Goal: Contribute content: Contribute content

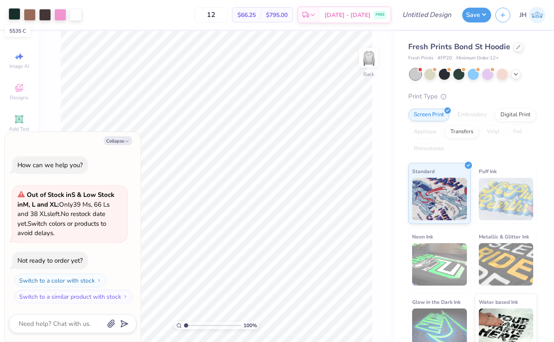
click at [12, 15] on div at bounding box center [14, 14] width 12 height 12
type textarea "x"
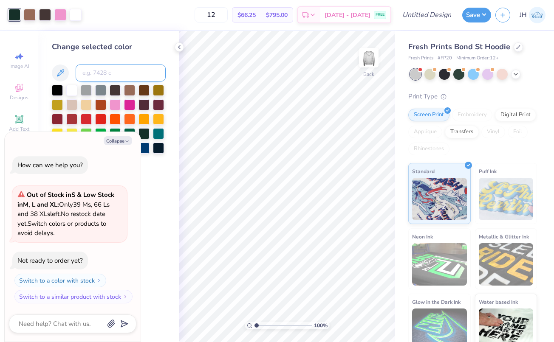
click at [102, 80] on input at bounding box center [121, 73] width 90 height 17
type input "223"
type textarea "x"
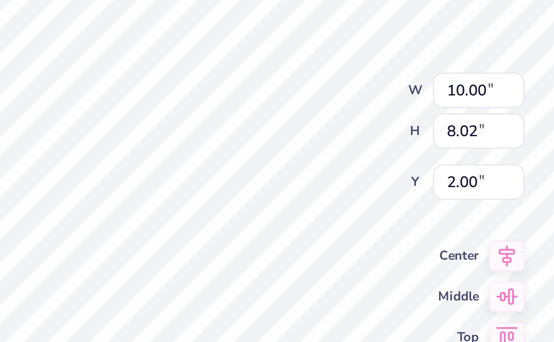
type textarea "x"
type input "4.02"
type input "0.33"
type input "9.25"
type textarea "x"
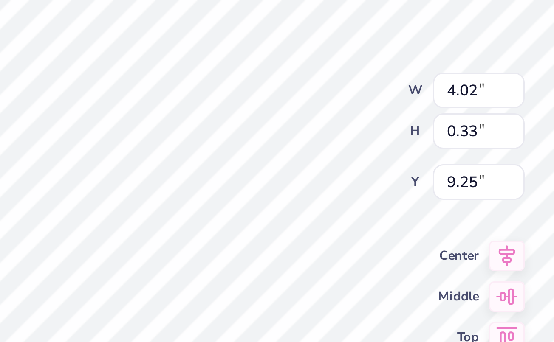
type input "3.72"
type input "0.31"
type input "9.24"
type textarea "x"
type textarea "EXEC BOARD 202"
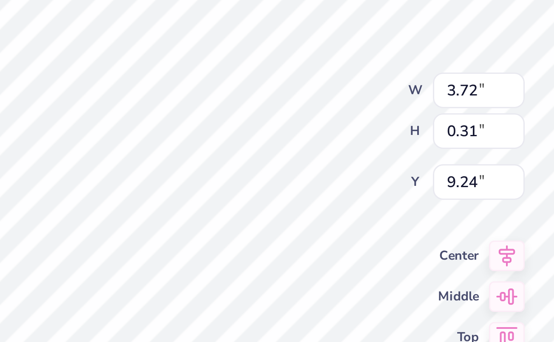
type textarea "x"
type textarea "EXEC BOARD 2025"
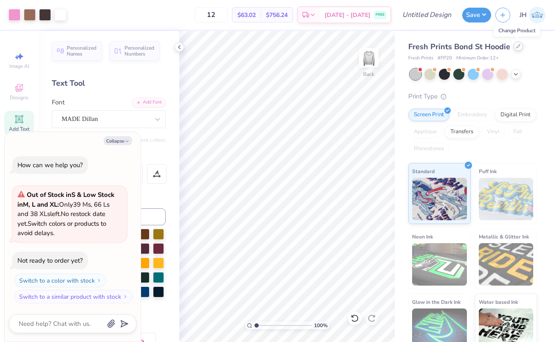
click at [514, 45] on div at bounding box center [518, 46] width 9 height 9
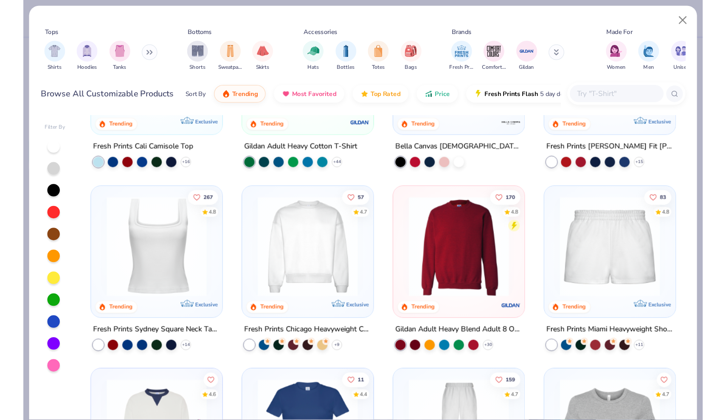
scroll to position [257, 0]
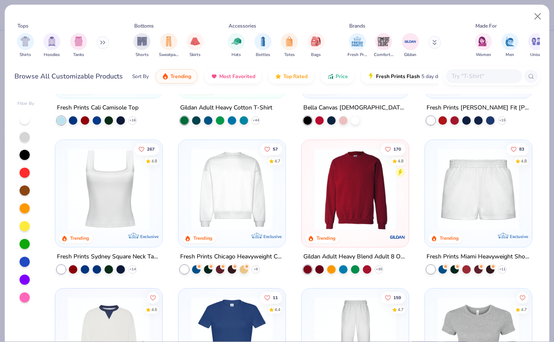
click at [364, 198] on img at bounding box center [355, 189] width 90 height 82
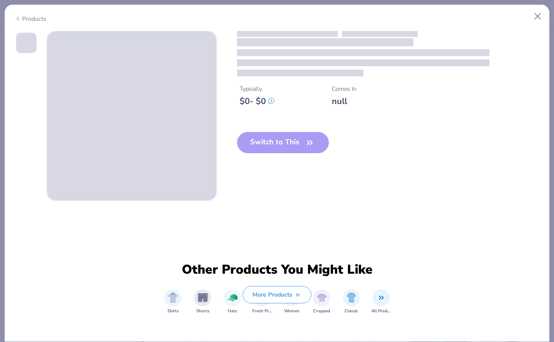
click at [299, 201] on div "Typically $ 0 - $ 0 Comes In null Switch to This" at bounding box center [276, 116] width 525 height 170
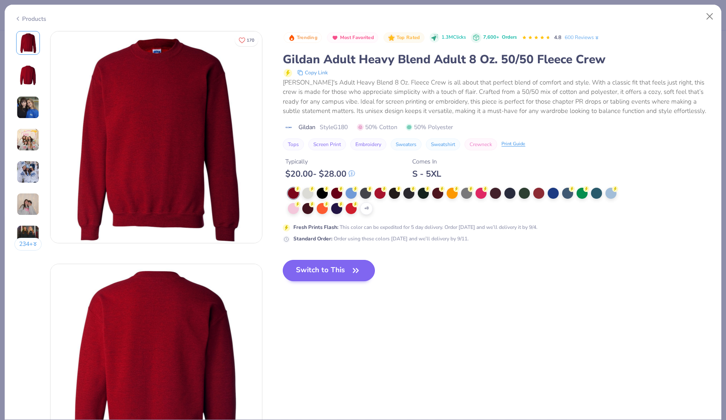
click at [322, 265] on button "Switch to This" at bounding box center [329, 270] width 92 height 21
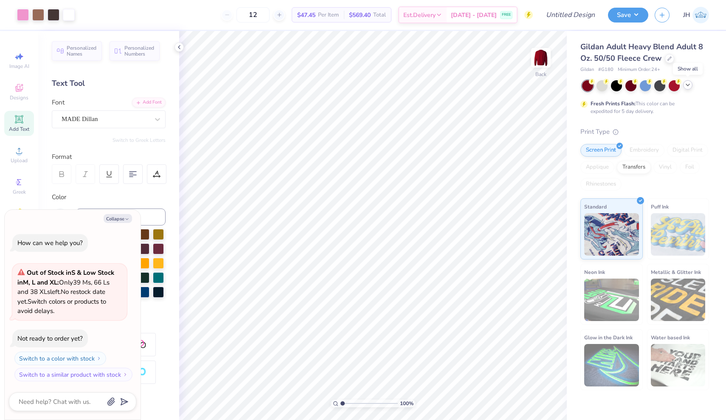
click at [553, 87] on icon at bounding box center [688, 85] width 7 height 7
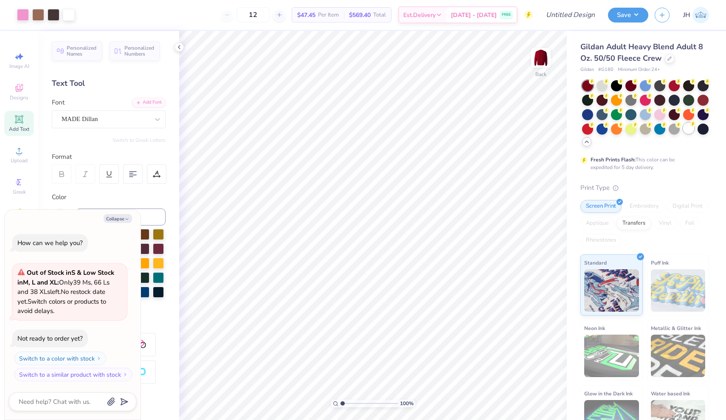
click at [553, 127] on div at bounding box center [688, 128] width 11 height 11
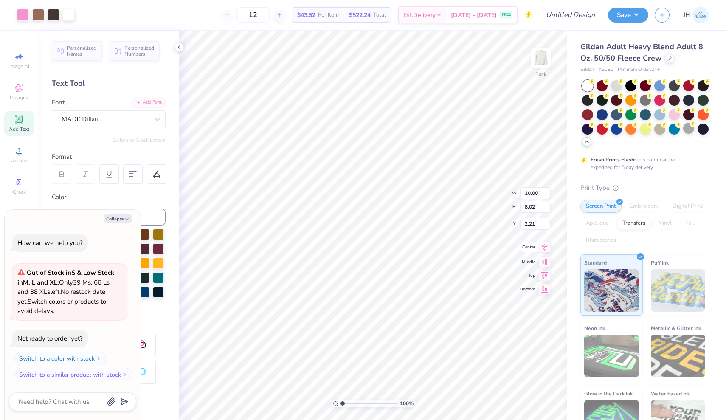
click at [545, 247] on icon at bounding box center [545, 246] width 6 height 7
type textarea "x"
click at [270, 16] on input "12" at bounding box center [253, 14] width 33 height 15
type input "15"
click at [121, 219] on button "Collapse" at bounding box center [118, 218] width 28 height 9
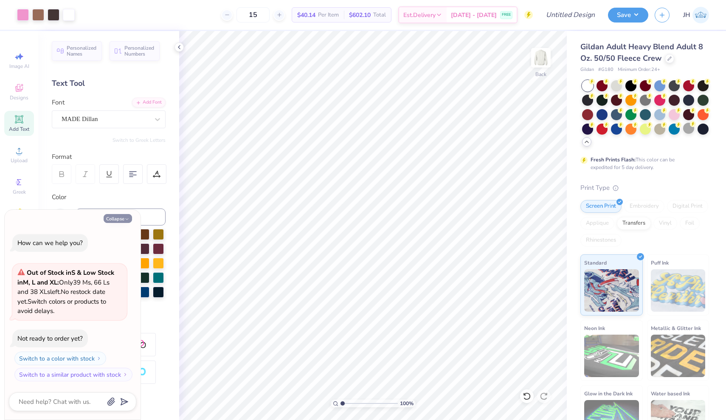
type textarea "x"
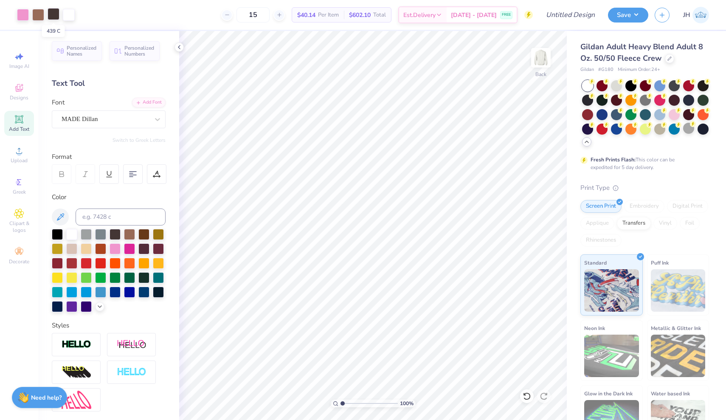
click at [52, 14] on div at bounding box center [54, 14] width 12 height 12
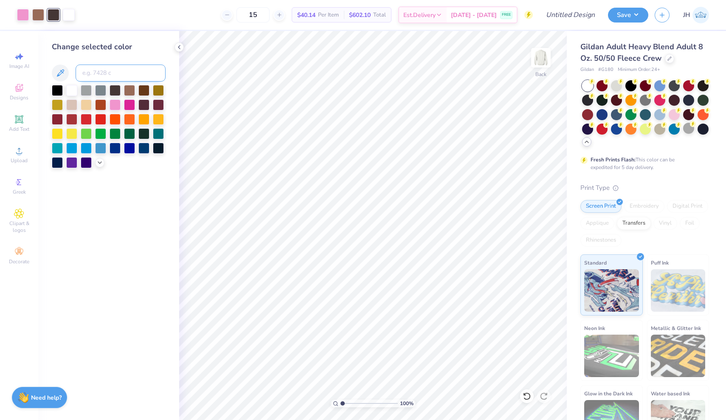
click at [110, 74] on input at bounding box center [121, 73] width 90 height 17
type input "white"
click at [73, 89] on div at bounding box center [71, 89] width 11 height 11
click at [105, 73] on input at bounding box center [121, 73] width 90 height 17
type input "439"
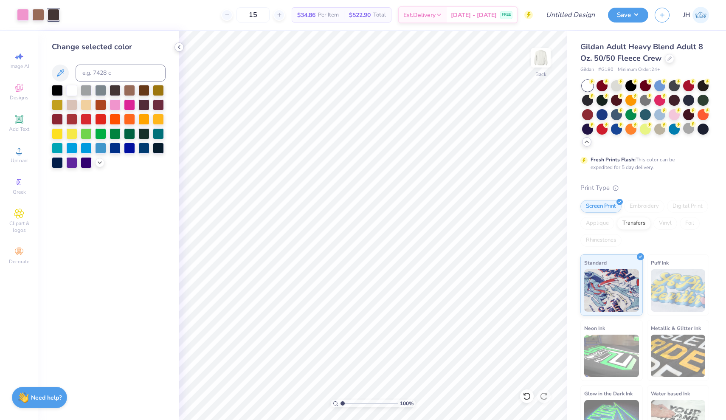
click at [180, 46] on polyline at bounding box center [179, 46] width 2 height 3
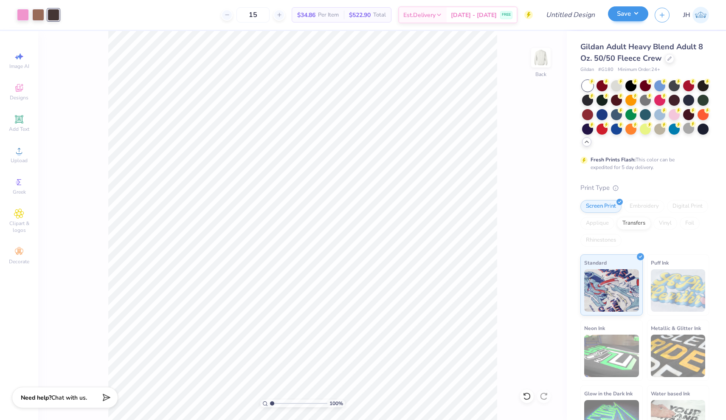
click at [553, 17] on button "Save" at bounding box center [628, 13] width 40 height 15
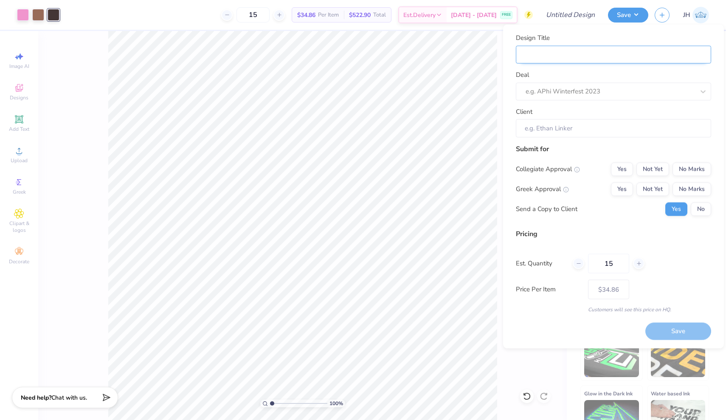
click at [553, 54] on input "Design Title" at bounding box center [613, 54] width 195 height 18
type input "E"
type input "Ex"
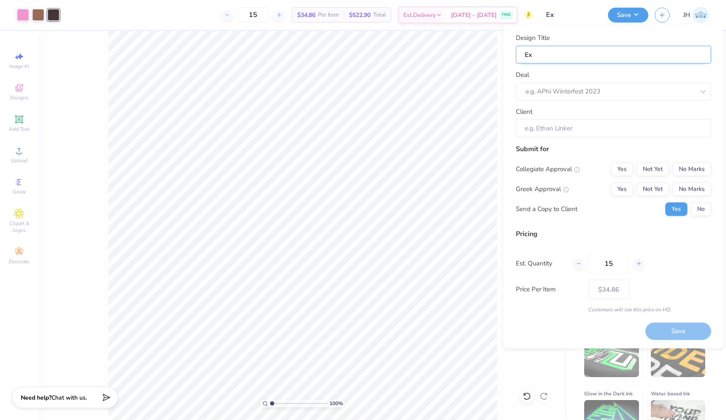
type input "Exe"
type input "Exec"
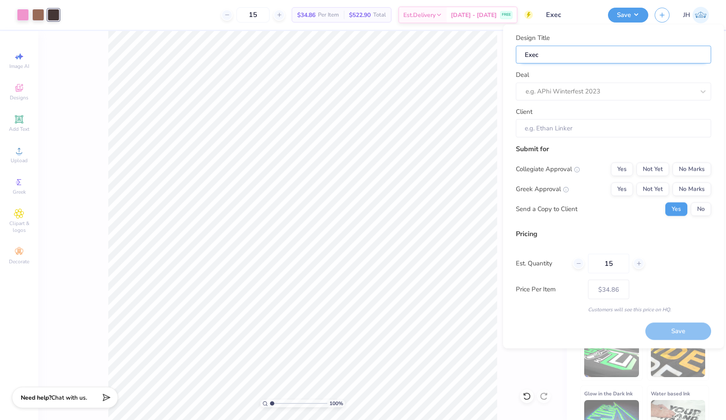
type input "Exec"
type input "Exec M"
type input "Exec Me"
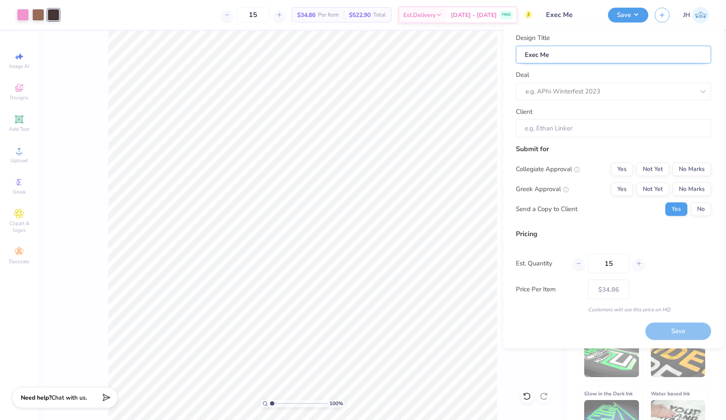
type input "Exec Mer"
type input "Exec Merc"
type input "Exec Merch"
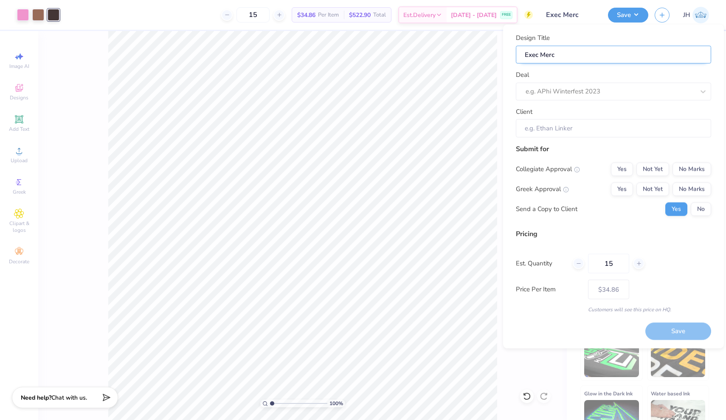
type input "Exec Merch"
type input "Exec Merch I"
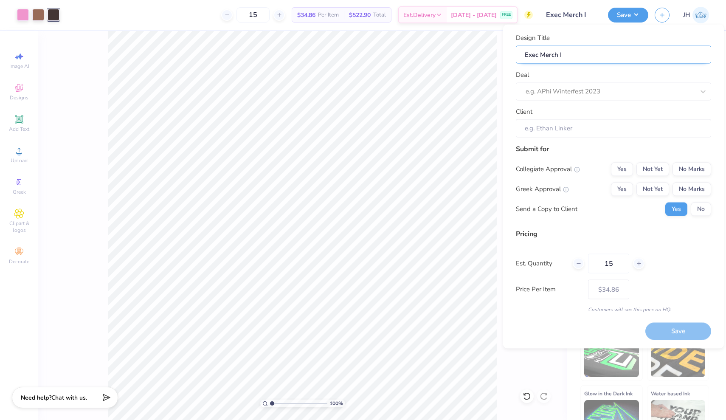
type input "Exec Merch Id"
type input "Exec Merch Ide"
type input "Exec Merch Idea"
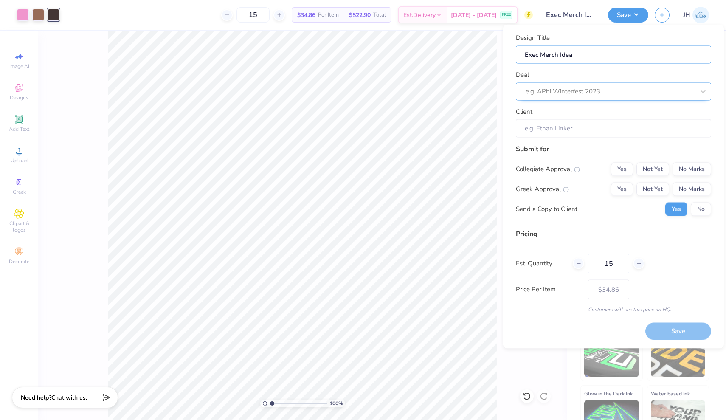
type input "Exec Merch Idea"
click at [553, 92] on div "e.g. APhi Winterfest 2023" at bounding box center [610, 92] width 169 height 10
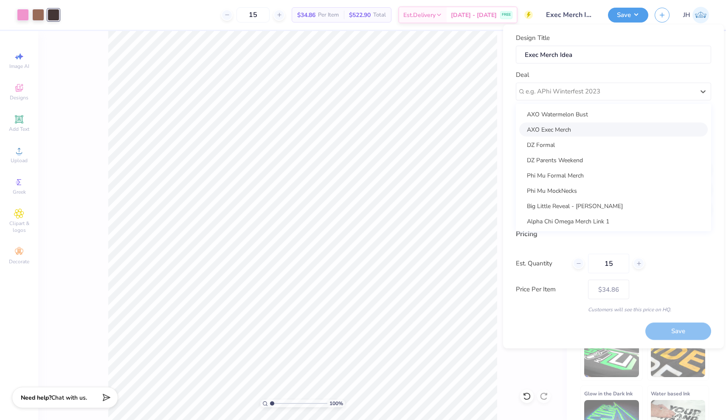
click at [553, 127] on div "AXO Exec Merch" at bounding box center [613, 129] width 189 height 14
type input "[PERSON_NAME]"
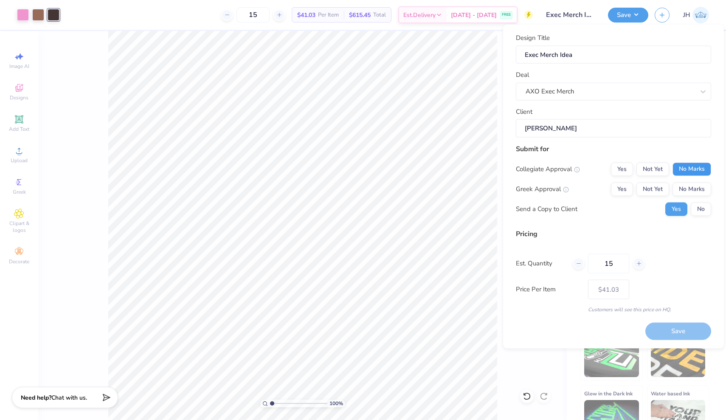
click at [553, 168] on button "No Marks" at bounding box center [692, 169] width 39 height 14
click at [553, 187] on button "Yes" at bounding box center [622, 189] width 22 height 14
click at [553, 327] on button "Save" at bounding box center [679, 331] width 66 height 17
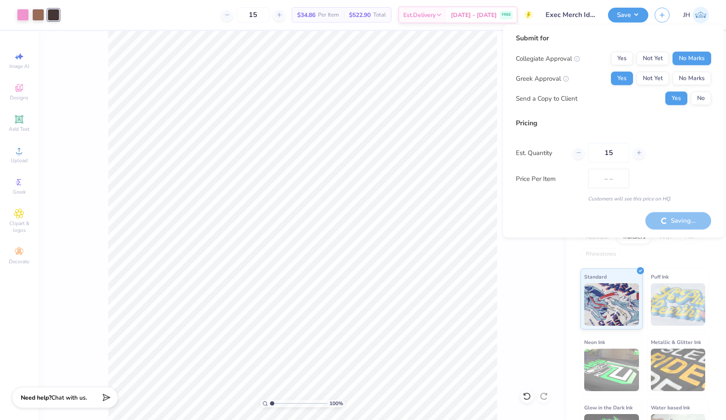
type input "$41.03"
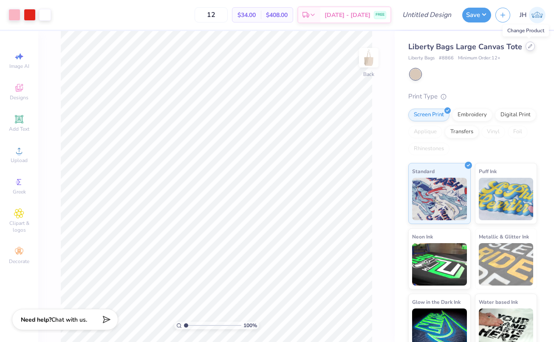
click at [528, 46] on icon at bounding box center [530, 46] width 4 height 4
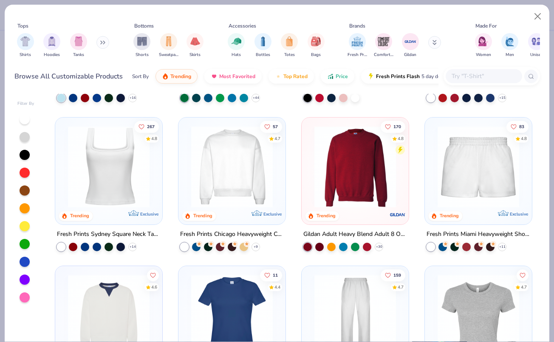
scroll to position [265, 0]
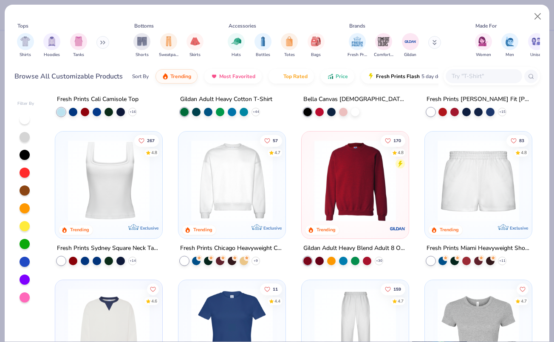
click at [358, 189] on img at bounding box center [355, 181] width 90 height 82
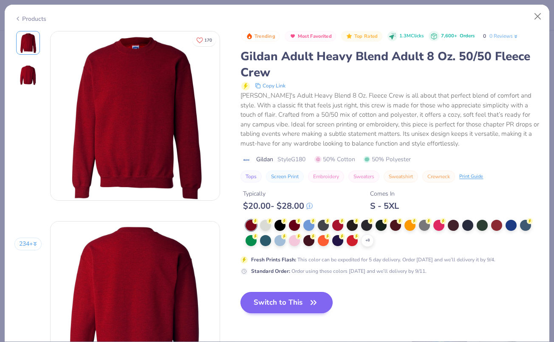
click at [289, 300] on button "Switch to This" at bounding box center [286, 302] width 92 height 21
click at [300, 305] on button "Switch to This" at bounding box center [286, 302] width 92 height 21
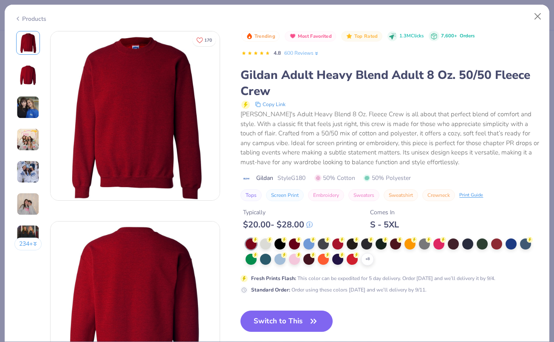
click at [288, 300] on div "Trending Most Favorited Top Rated 1.3M Clicks 7,600+ Orders 4.8 600 Reviews Gil…" at bounding box center [389, 188] width 299 height 315
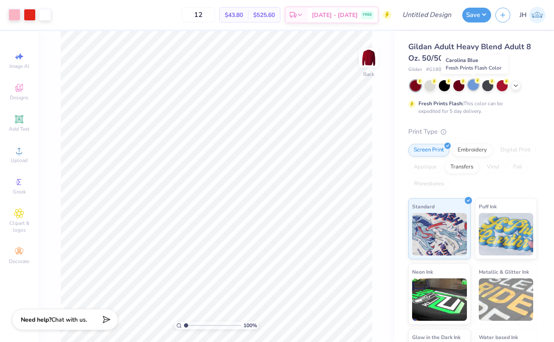
click at [423, 83] on circle at bounding box center [420, 82] width 6 height 6
click at [523, 82] on div at bounding box center [473, 85] width 127 height 11
click at [519, 85] on div at bounding box center [515, 84] width 9 height 9
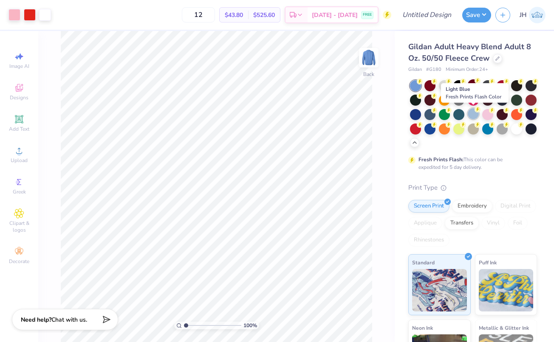
click at [473, 115] on div at bounding box center [473, 113] width 11 height 11
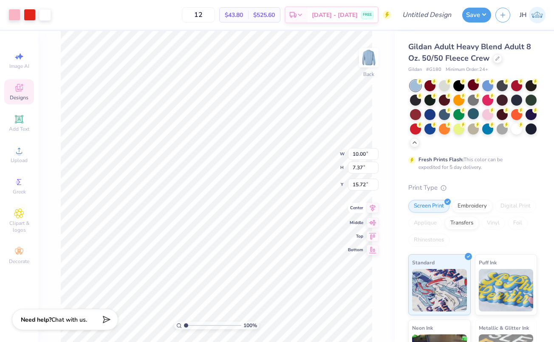
click at [376, 210] on icon at bounding box center [373, 208] width 12 height 10
click at [373, 229] on icon at bounding box center [373, 228] width 12 height 10
type input "3.00"
click at [215, 17] on input "12" at bounding box center [198, 14] width 33 height 15
type input "1"
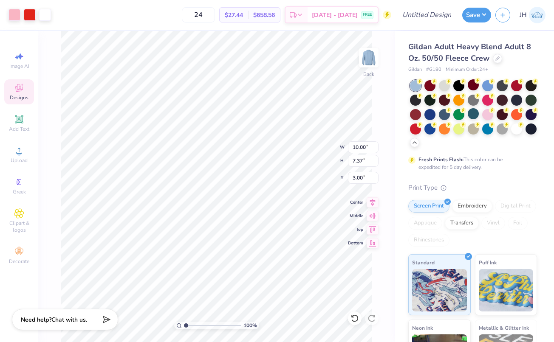
type input "24"
click at [480, 16] on button "Save" at bounding box center [476, 13] width 29 height 15
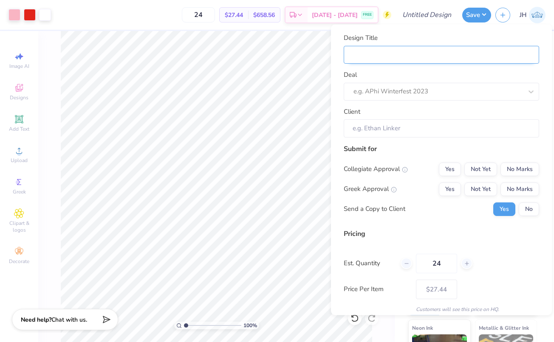
click at [438, 61] on input "Design Title" at bounding box center [441, 54] width 195 height 18
type input "B"
type input "Bi"
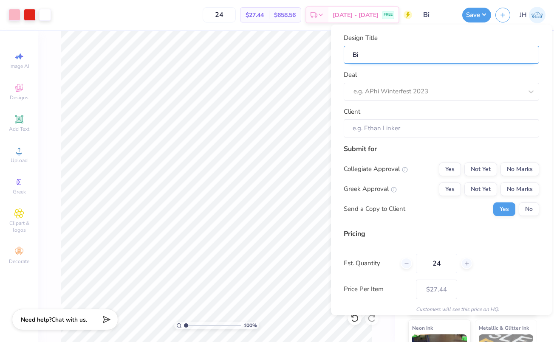
type input "Bid"
type input "Bid D"
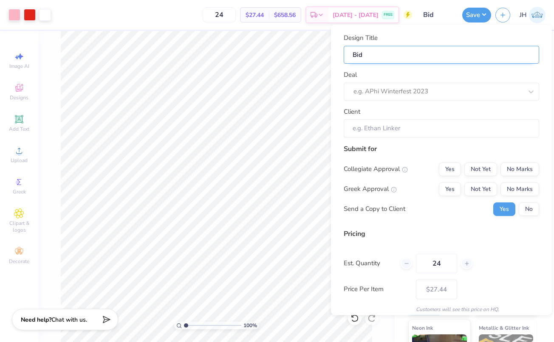
type input "Bid D"
type input "Bid Da"
type input "Bid Day"
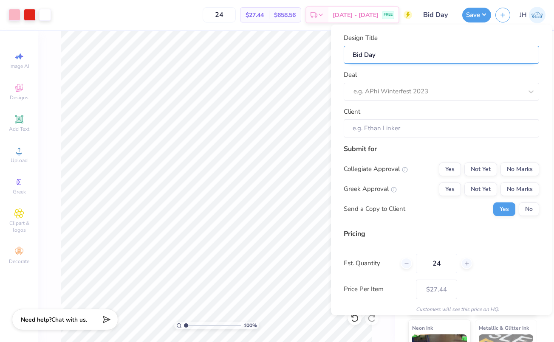
type input "Bid Day!"
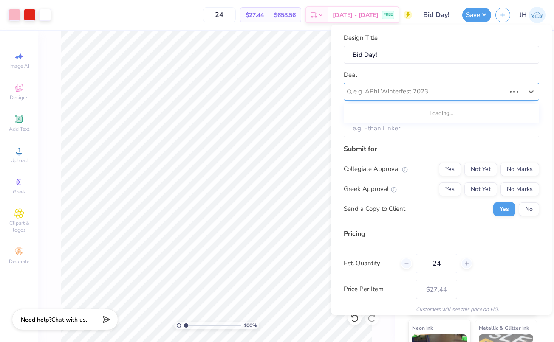
click at [431, 91] on div at bounding box center [429, 91] width 152 height 11
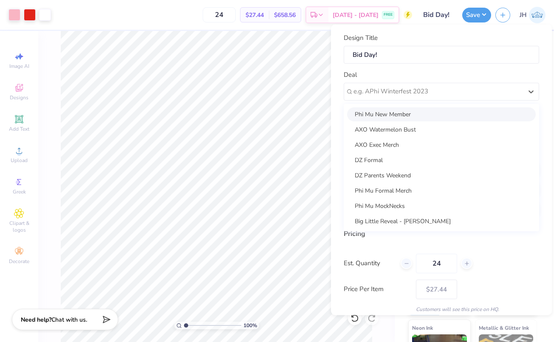
click at [400, 115] on div "Phi Mu New Member" at bounding box center [441, 114] width 189 height 14
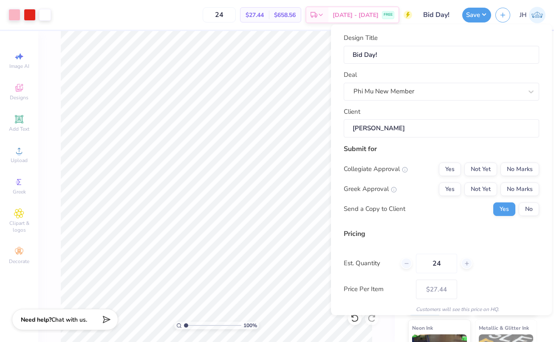
type input "Morgan Creel"
click at [514, 169] on button "No Marks" at bounding box center [519, 169] width 39 height 14
click at [446, 190] on button "Yes" at bounding box center [450, 189] width 22 height 14
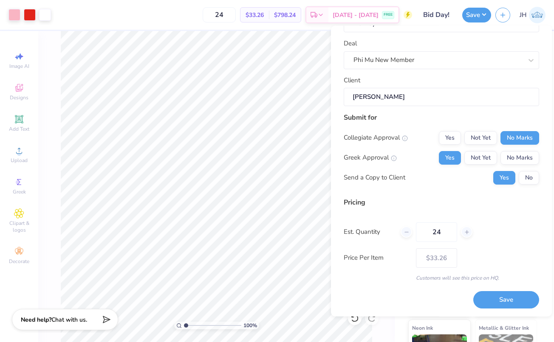
scroll to position [32, 0]
click at [494, 297] on button "Save" at bounding box center [506, 300] width 66 height 17
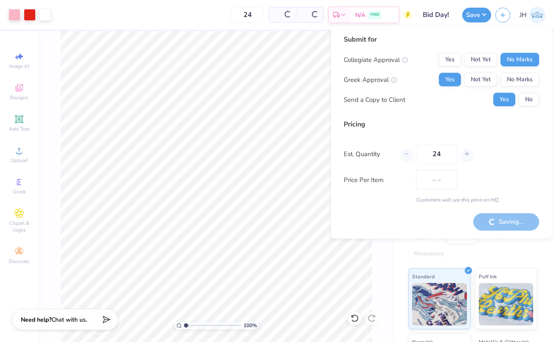
type input "$33.26"
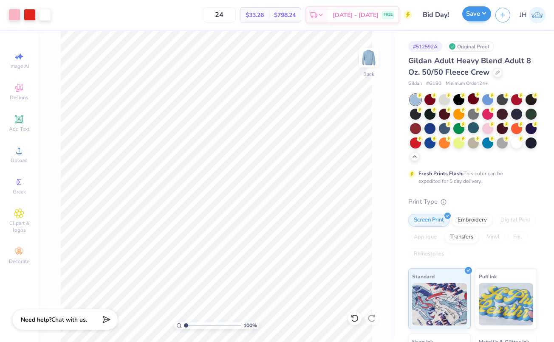
click at [477, 13] on button "Save" at bounding box center [476, 13] width 29 height 15
